Goal: Obtain resource: Download file/media

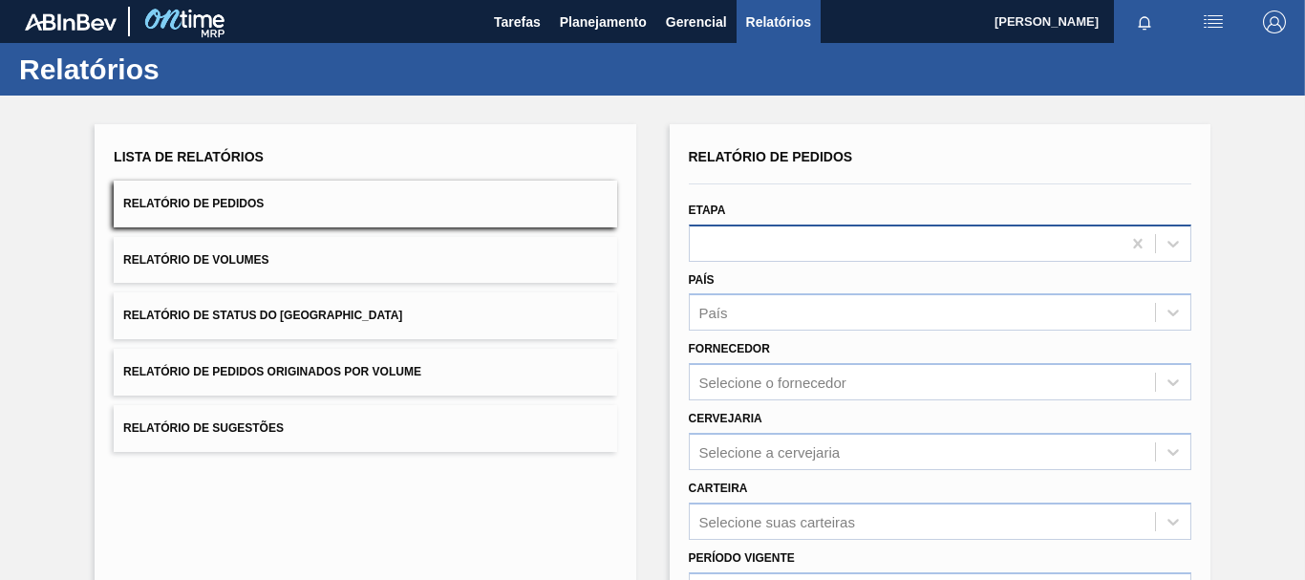
scroll to position [191, 0]
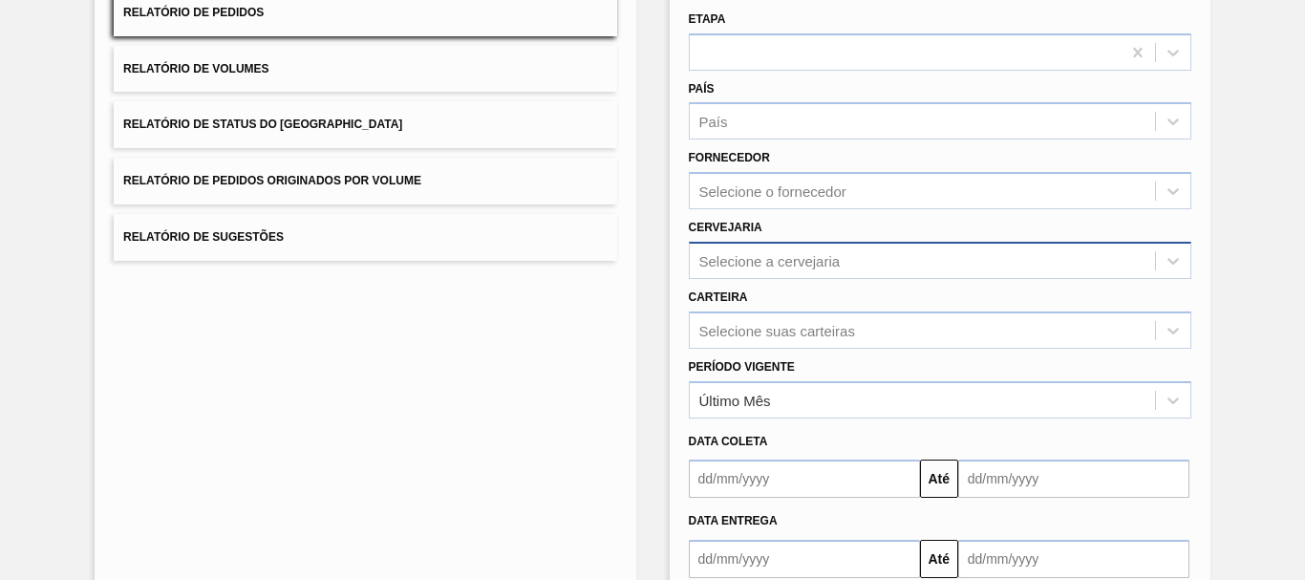
click at [739, 248] on div "Selecione a cervejaria" at bounding box center [922, 260] width 465 height 28
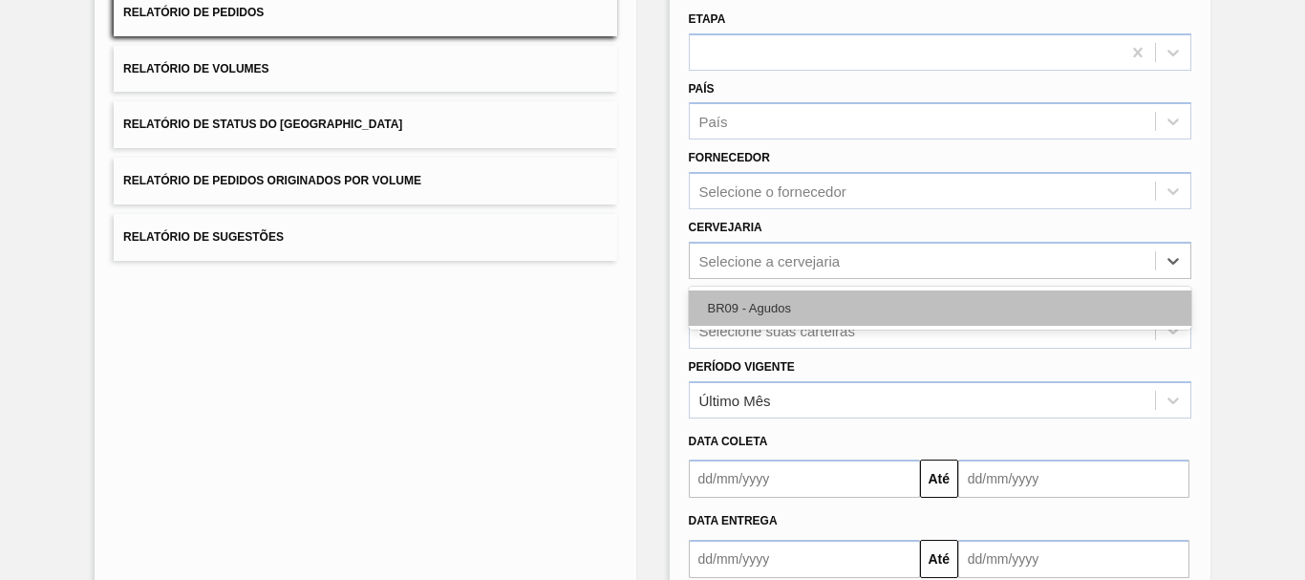
click at [738, 317] on div "BR09 - Agudos" at bounding box center [940, 307] width 502 height 35
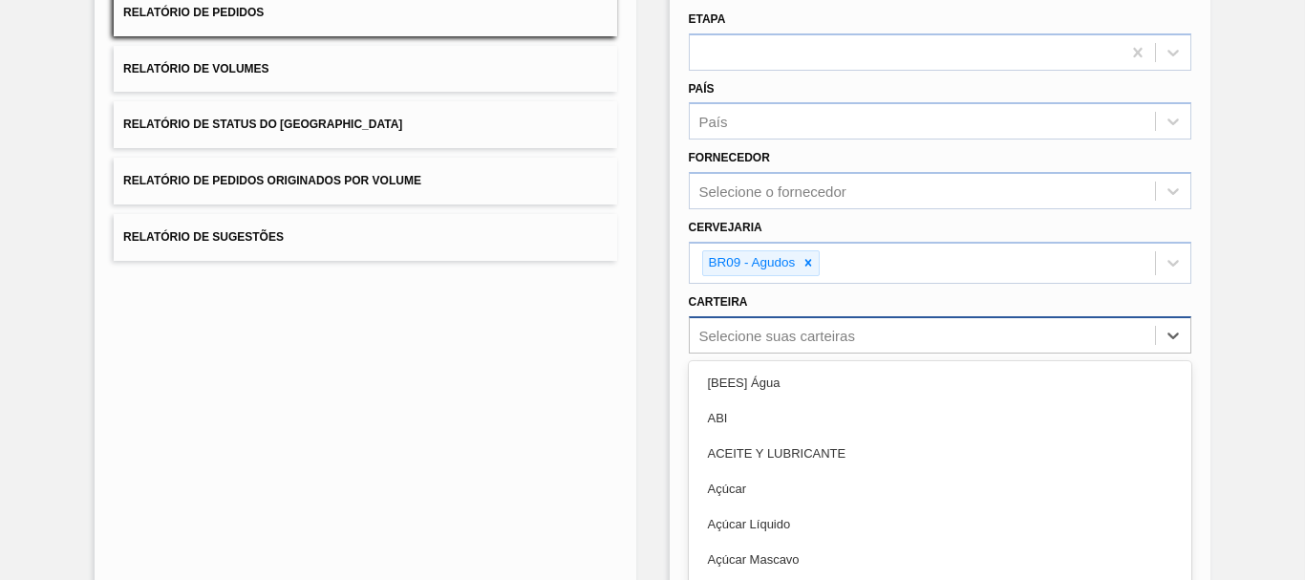
click at [737, 340] on div "option ABI focused, 2 of 101. 101 results available. Use Up and Down to choose …" at bounding box center [940, 334] width 502 height 37
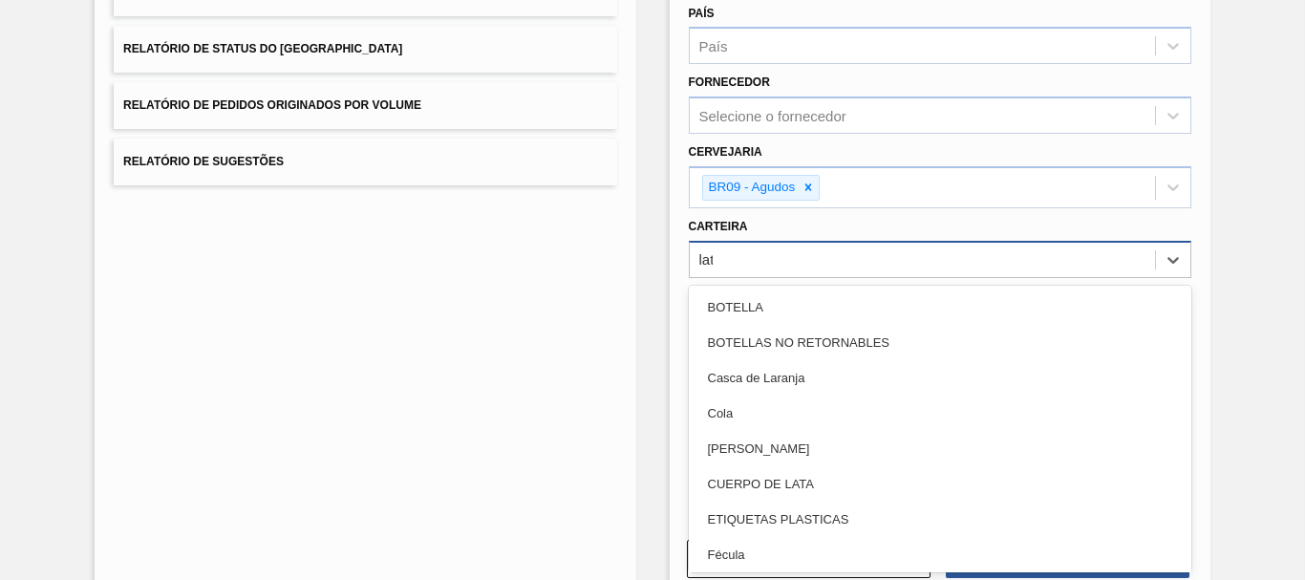
type input "lata"
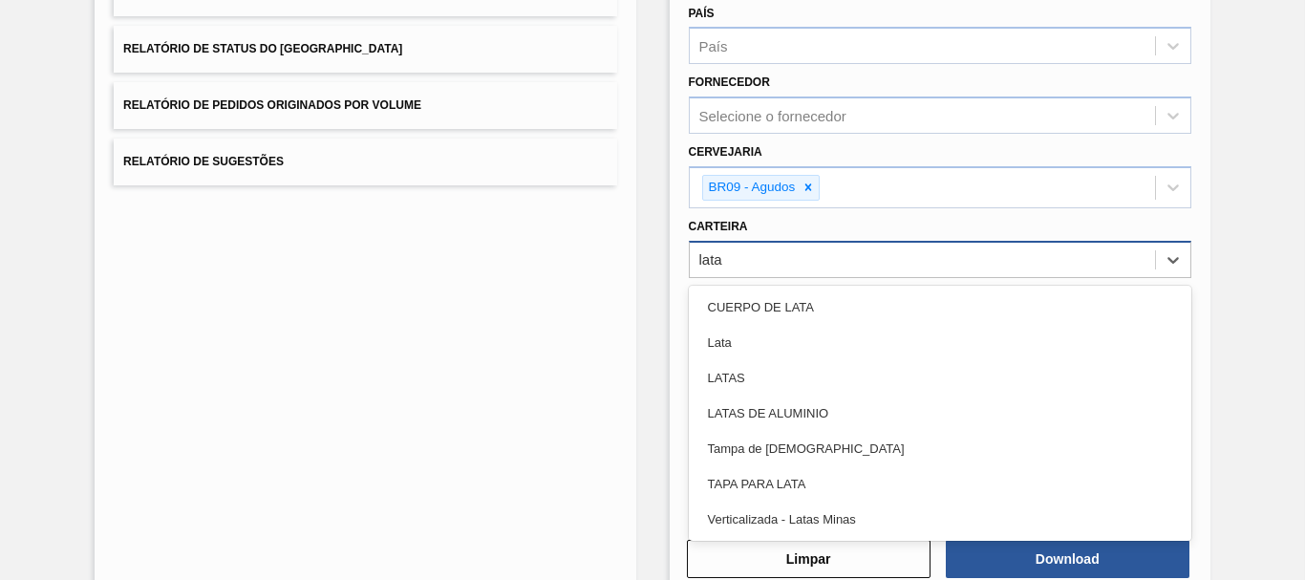
click at [737, 340] on div "Lata" at bounding box center [940, 342] width 502 height 35
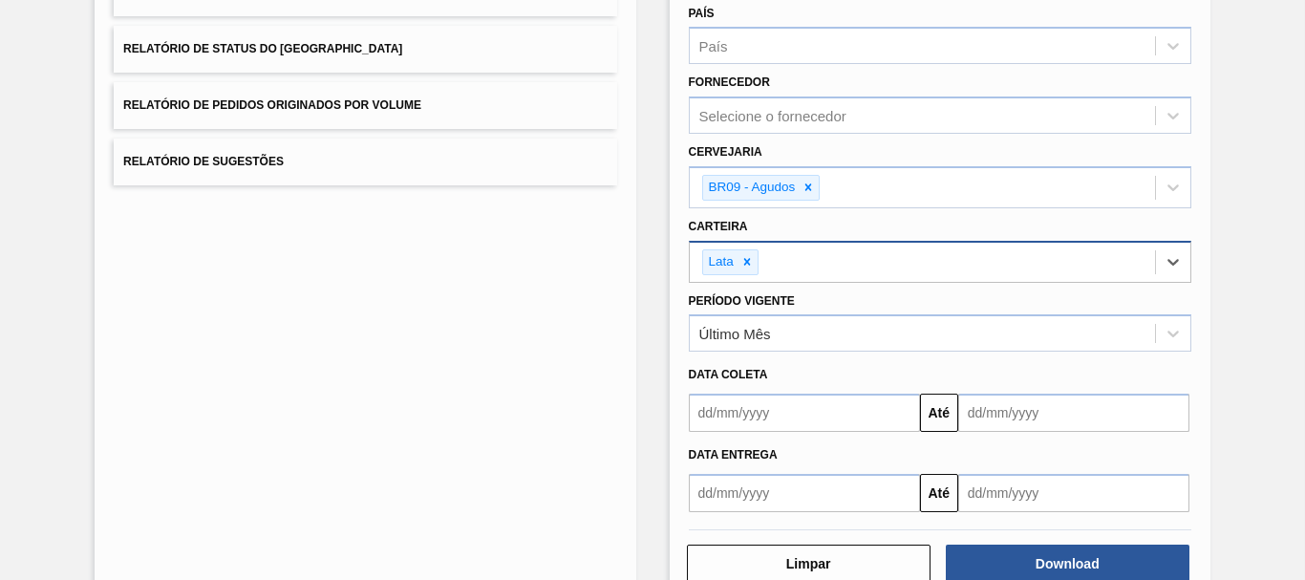
click at [842, 403] on input "text" at bounding box center [804, 412] width 231 height 38
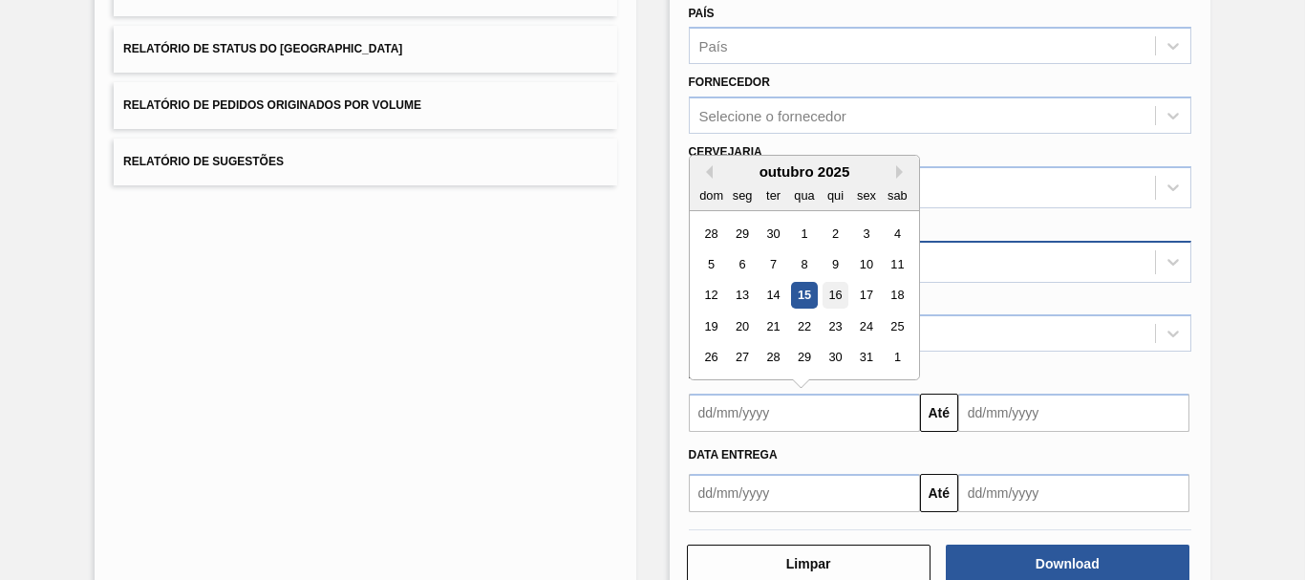
click at [837, 297] on div "16" at bounding box center [834, 296] width 26 height 26
type input "[DATE]"
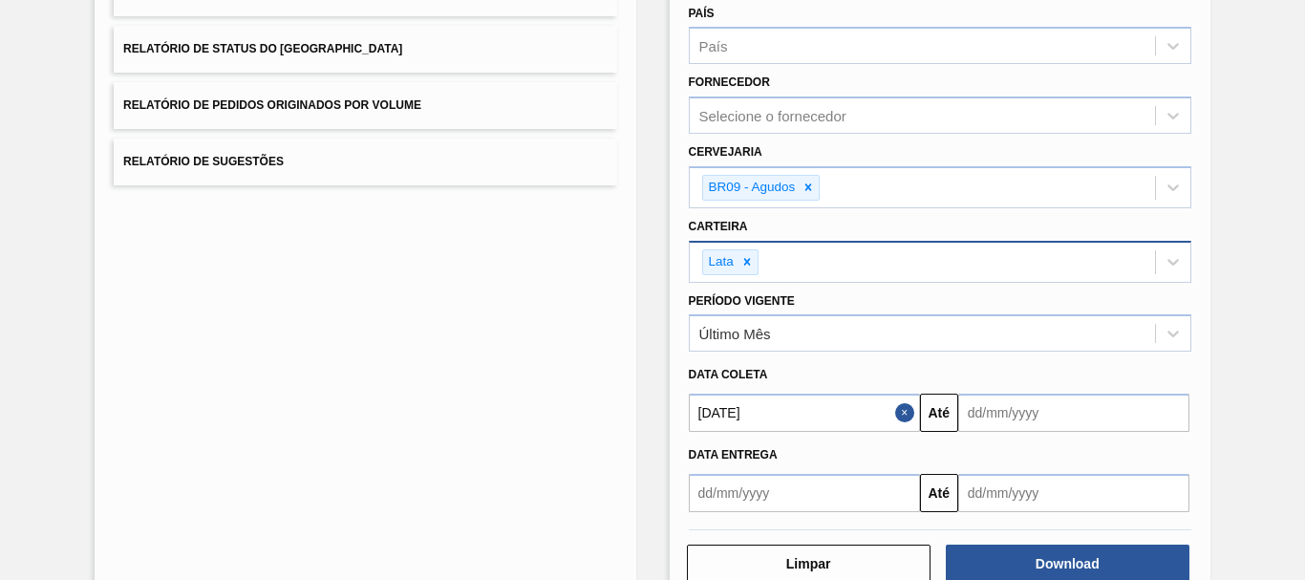
click at [907, 410] on button "Close" at bounding box center [907, 412] width 25 height 38
click at [889, 420] on input "text" at bounding box center [804, 412] width 231 height 38
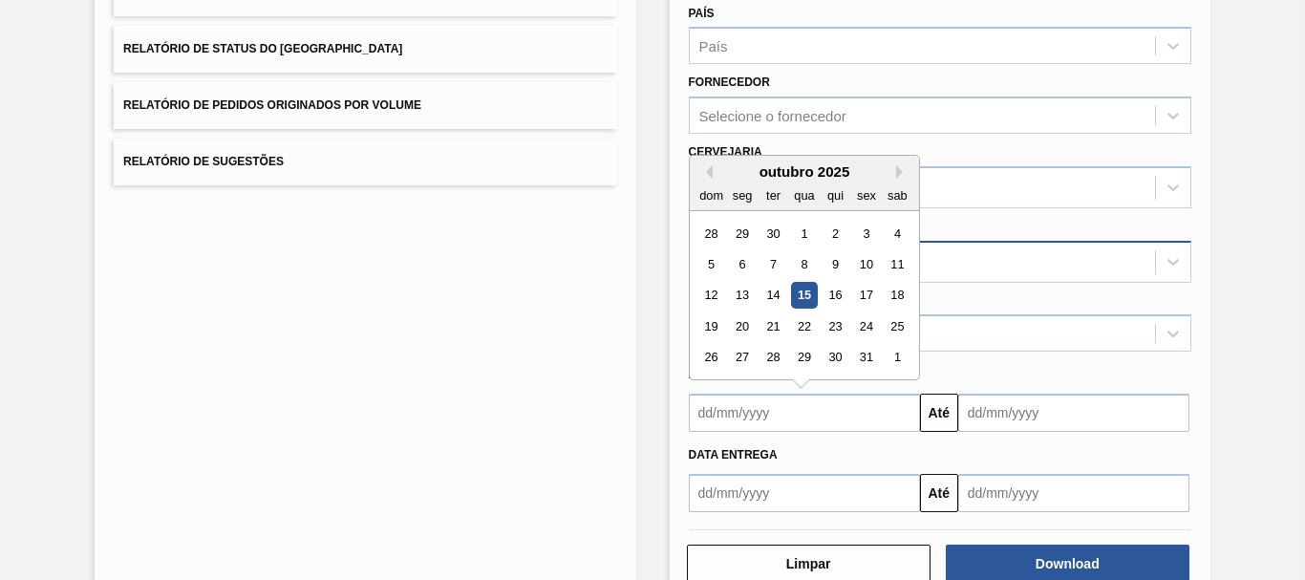
click at [706, 183] on div "dom" at bounding box center [711, 195] width 26 height 26
click at [705, 171] on button "Previous Month" at bounding box center [705, 171] width 13 height 13
click at [748, 285] on div "15" at bounding box center [742, 296] width 26 height 26
type input "[DATE]"
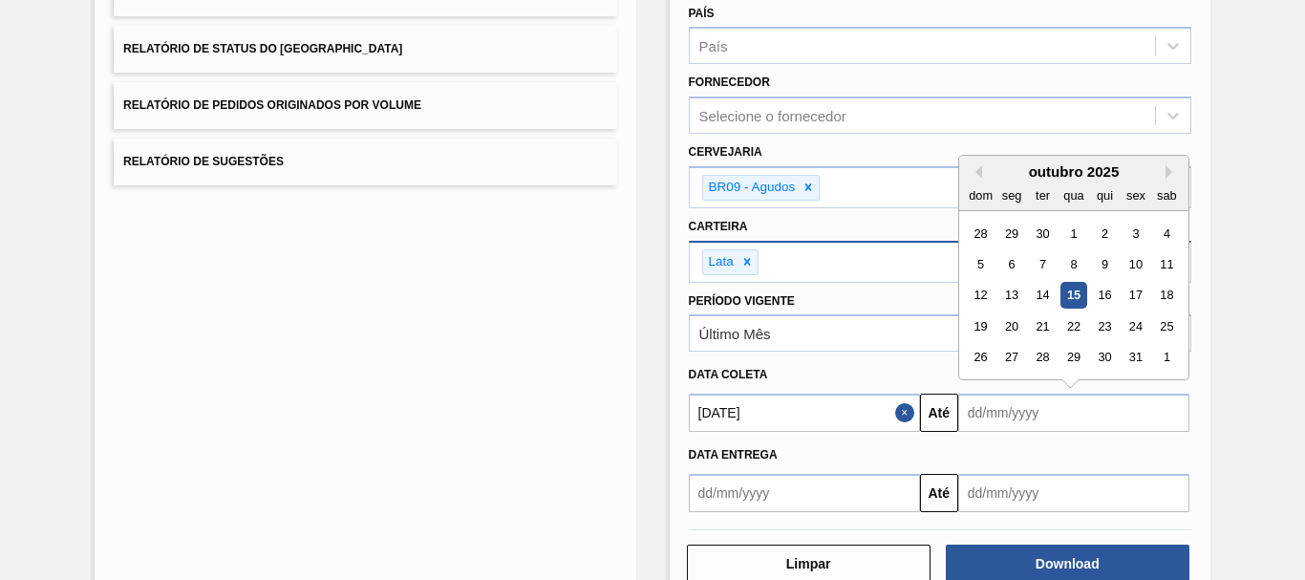
click at [989, 424] on input "text" at bounding box center [1073, 412] width 231 height 38
click at [1166, 172] on button "Next Month" at bounding box center [1171, 171] width 13 height 13
click at [1166, 173] on button "Next Month" at bounding box center [1171, 171] width 13 height 13
click at [976, 172] on button "Previous Month" at bounding box center [974, 171] width 13 height 13
click at [1156, 295] on div "15" at bounding box center [1167, 296] width 26 height 26
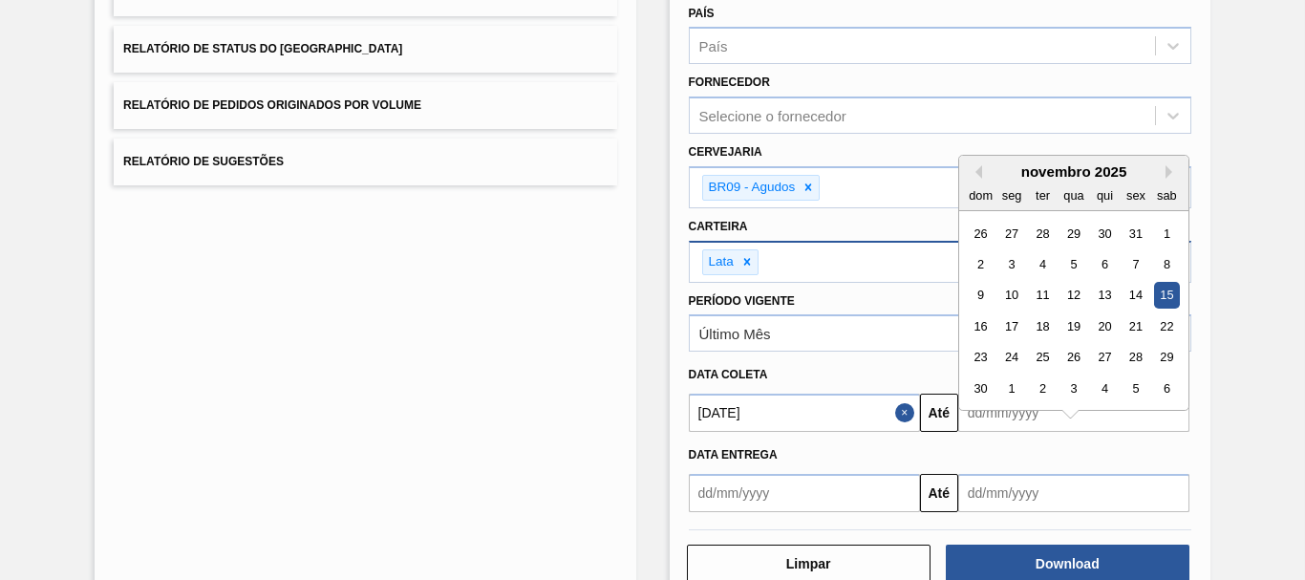
type input "[DATE]"
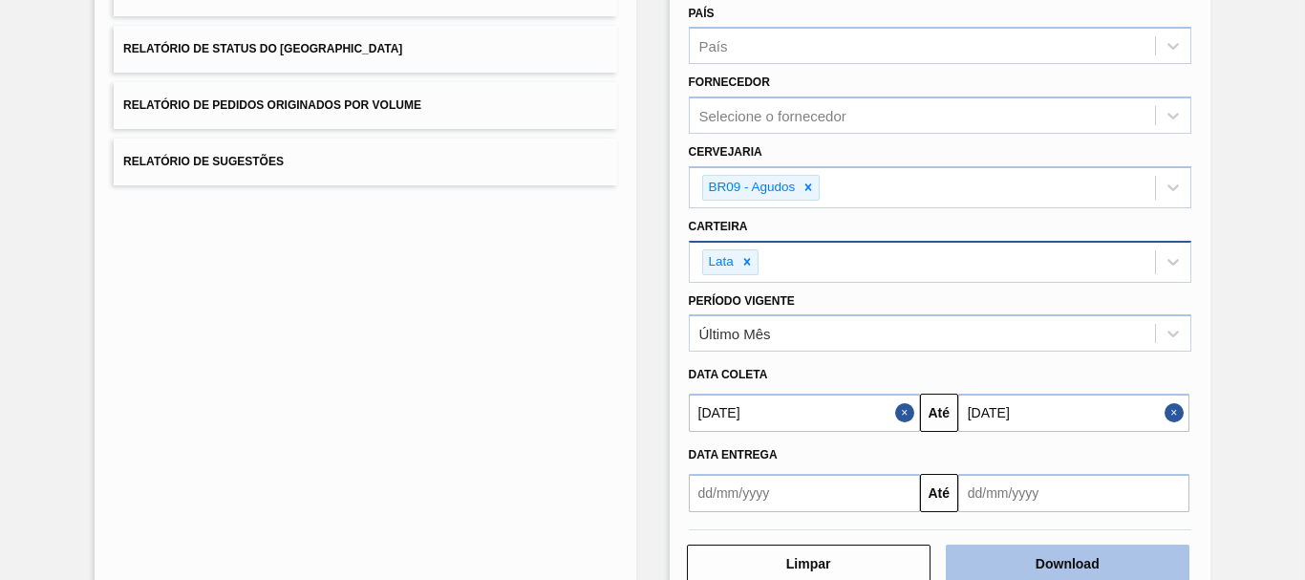
click at [1032, 549] on button "Download" at bounding box center [1067, 563] width 244 height 38
click at [978, 557] on button "Download" at bounding box center [1067, 563] width 244 height 38
